Goal: Check status: Check status

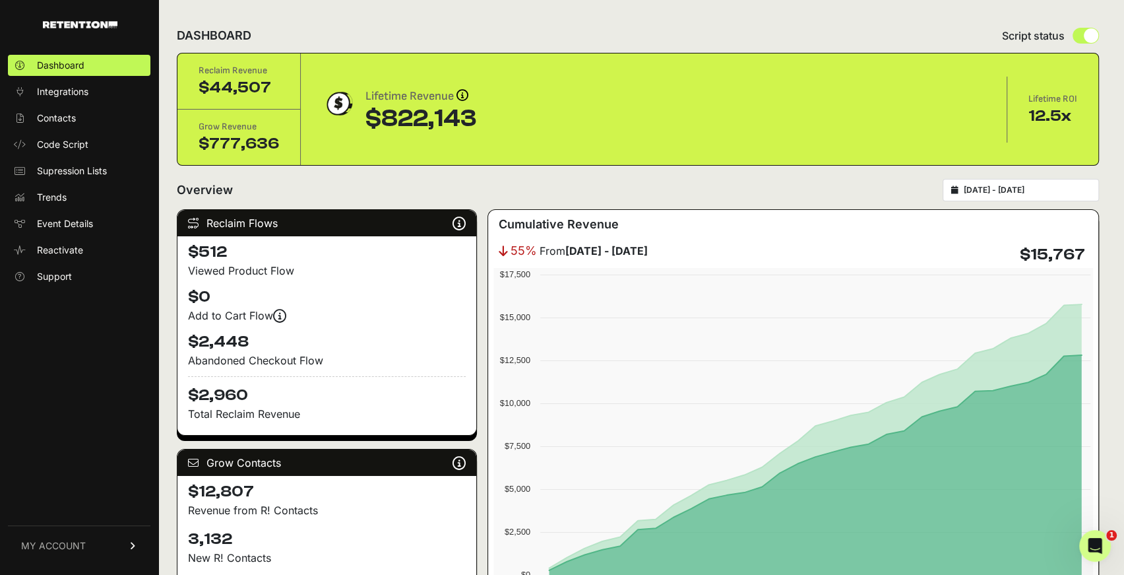
click at [1007, 185] on input "[DATE] - [DATE]" at bounding box center [1027, 190] width 127 height 11
type input "[DATE]"
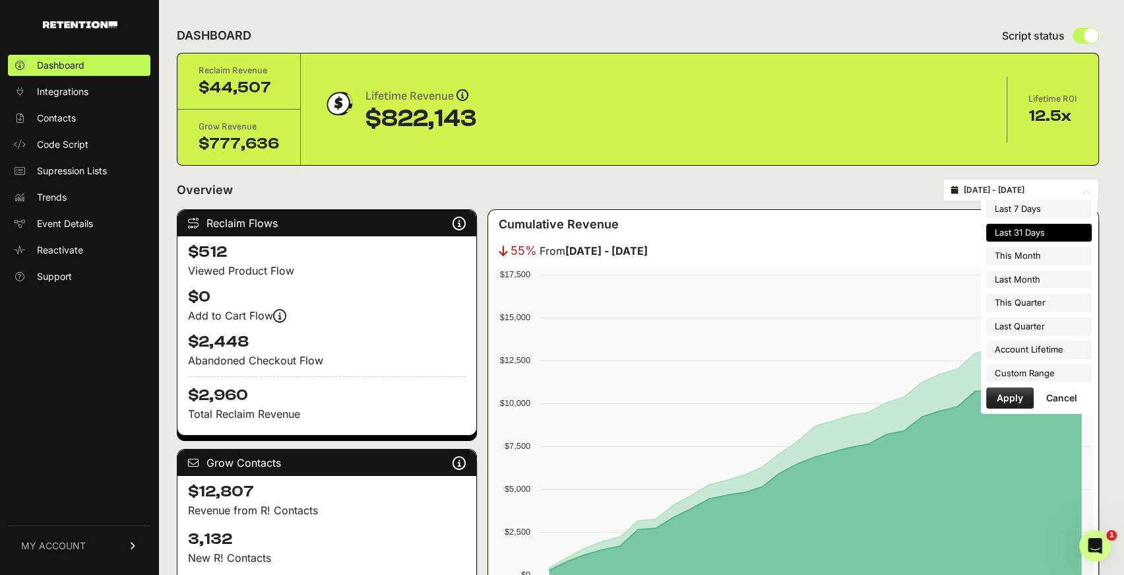
type input "[DATE]"
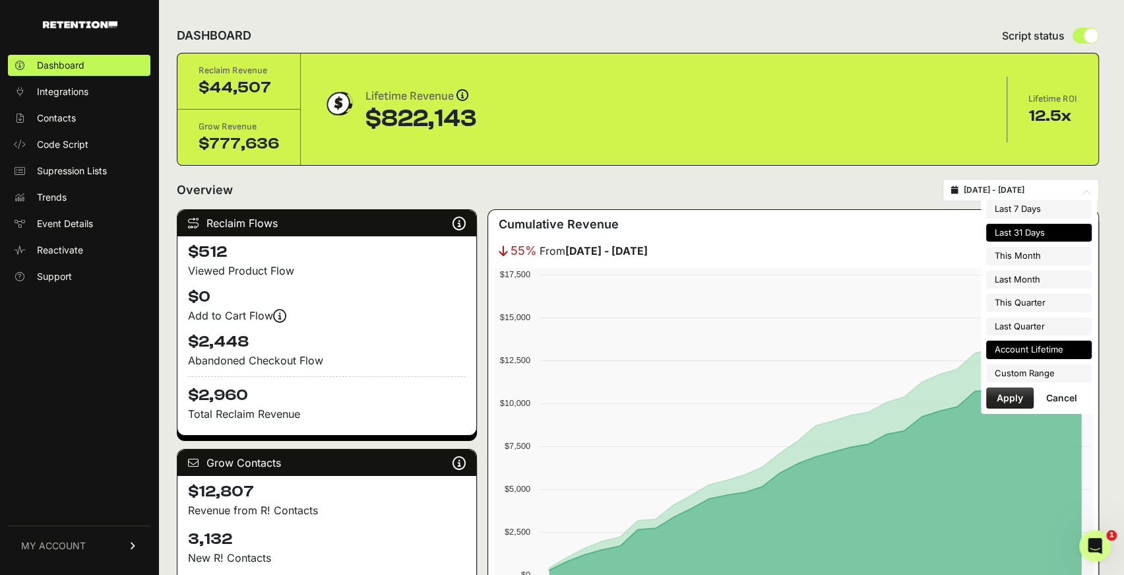
type input "[DATE]"
click at [1007, 372] on li "Custom Range" at bounding box center [1039, 373] width 106 height 18
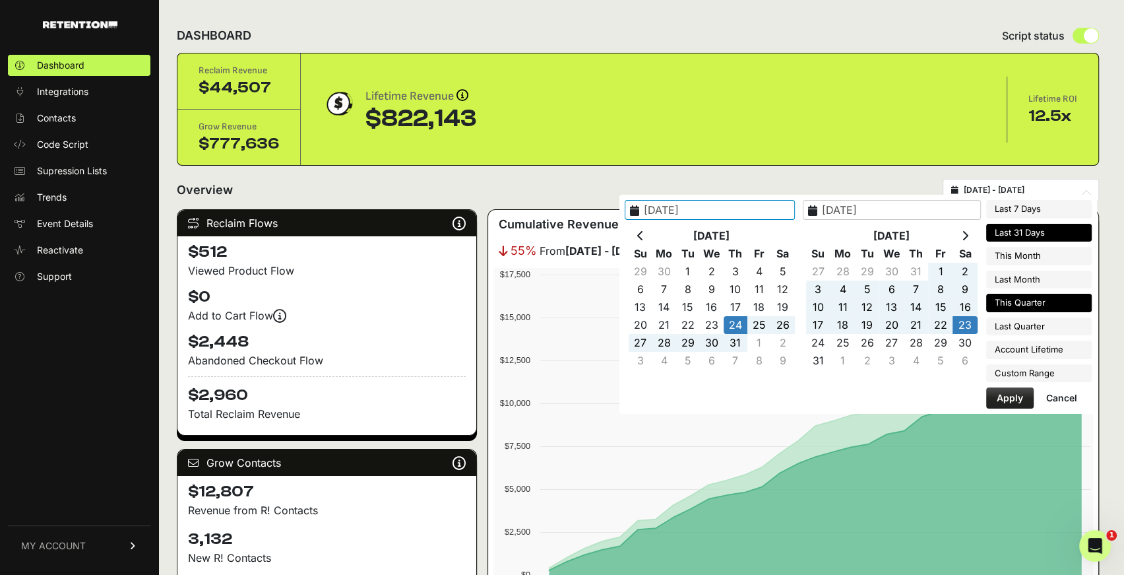
type input "[DATE]"
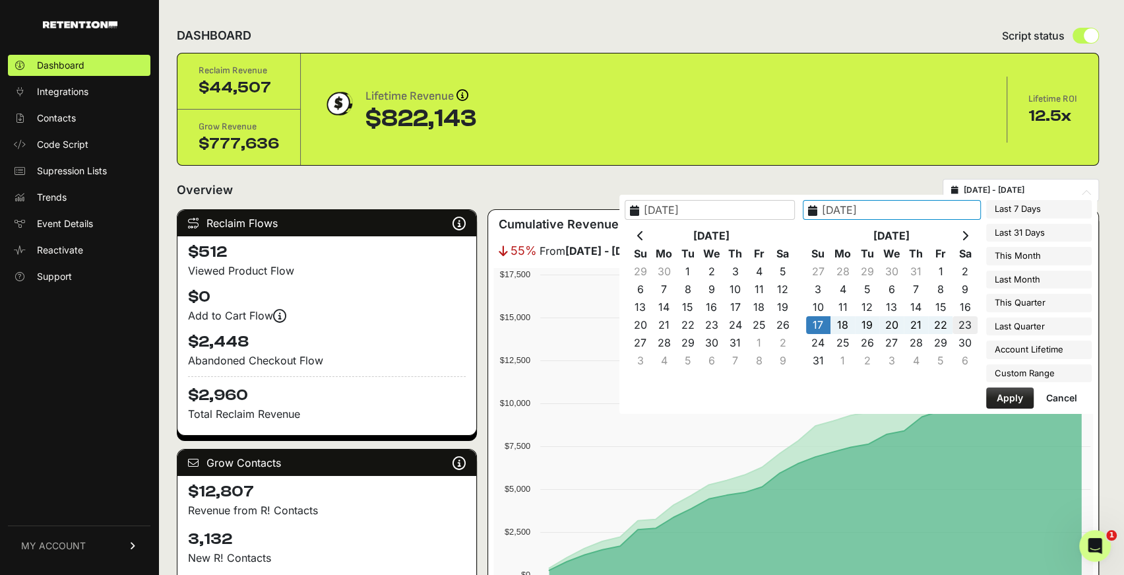
type input "[DATE]"
click at [1009, 397] on button "Apply" at bounding box center [1010, 397] width 48 height 21
type input "[DATE] - [DATE]"
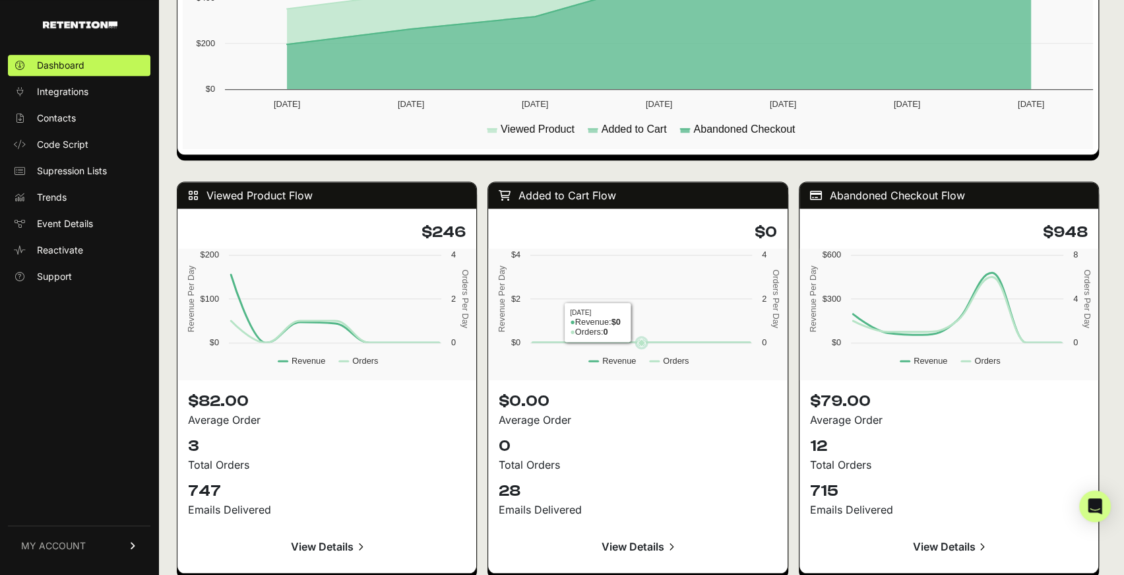
scroll to position [1478, 0]
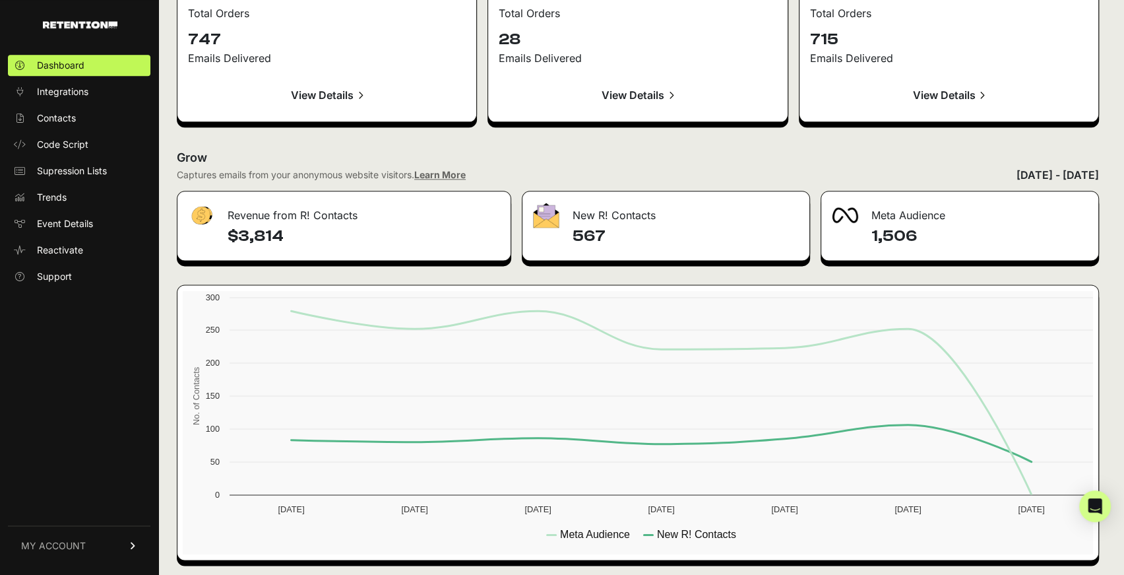
click at [588, 233] on h4 "567" at bounding box center [686, 236] width 226 height 21
copy h4 "567"
